Goal: Information Seeking & Learning: Learn about a topic

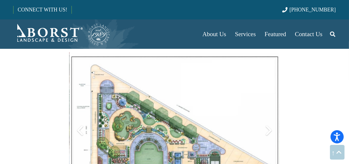
scroll to position [197, 0]
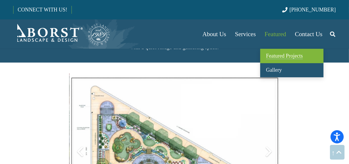
click at [273, 55] on span "Featured Projects" at bounding box center [284, 56] width 37 height 6
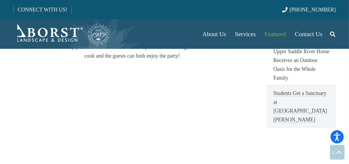
scroll to position [176, 0]
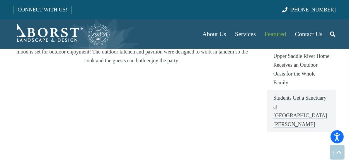
click at [284, 97] on link "Students Get a Sanctuary at [GEOGRAPHIC_DATA][PERSON_NAME]" at bounding box center [301, 111] width 69 height 42
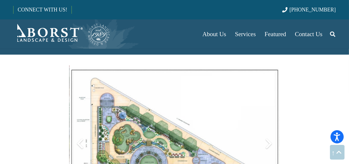
scroll to position [234, 0]
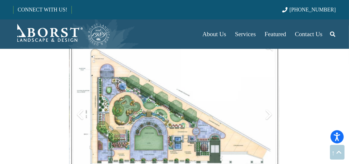
click at [268, 104] on div at bounding box center [268, 114] width 21 height 21
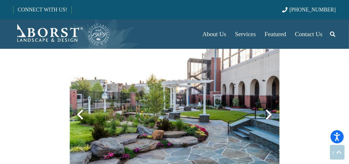
scroll to position [205, 0]
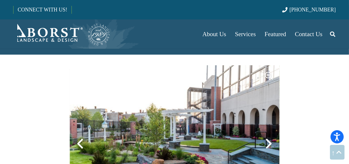
click at [266, 133] on div at bounding box center [268, 143] width 21 height 21
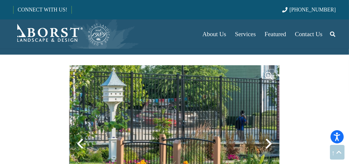
click at [266, 133] on div at bounding box center [268, 143] width 21 height 21
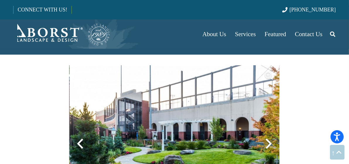
click at [269, 133] on div at bounding box center [268, 143] width 21 height 21
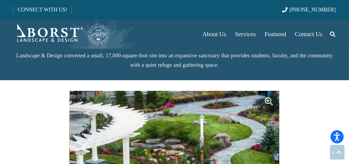
scroll to position [176, 0]
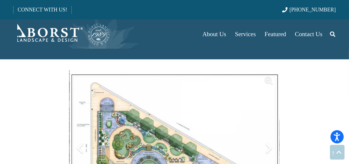
scroll to position [234, 0]
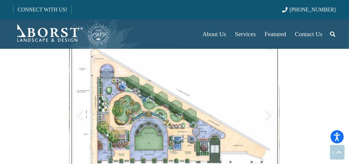
click at [78, 104] on div at bounding box center [79, 114] width 21 height 21
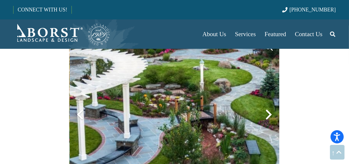
scroll to position [205, 0]
